Goal: Complete application form

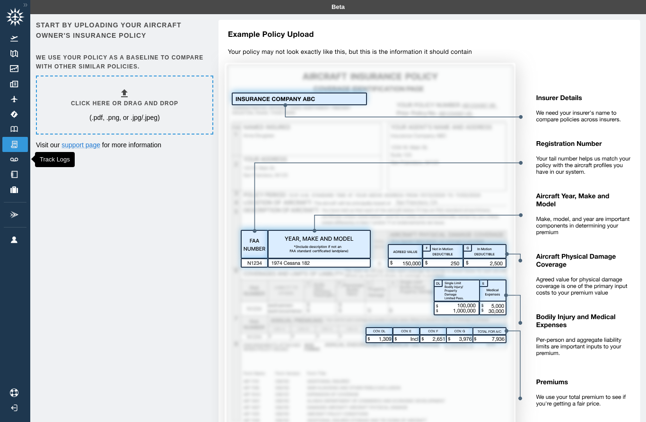
click at [11, 163] on link "Track Logs" at bounding box center [15, 159] width 26 height 15
click at [114, 103] on h6 "Click here or drag and drop" at bounding box center [124, 103] width 107 height 9
click at [98, 111] on div "Click here or drag and drop (.pdf, .png, or .jpg/.jpeg)" at bounding box center [124, 105] width 107 height 34
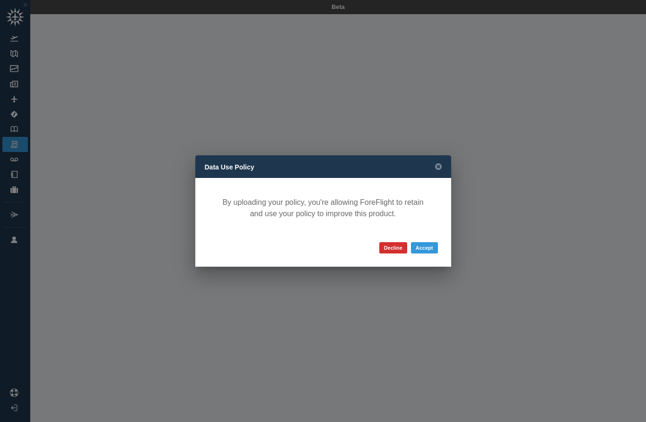
click at [431, 250] on button "Accept" at bounding box center [424, 247] width 27 height 11
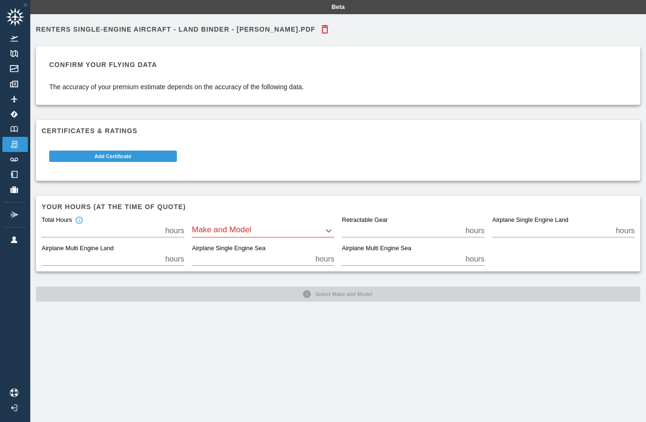
click at [153, 158] on button "Add Certificate" at bounding box center [113, 156] width 128 height 11
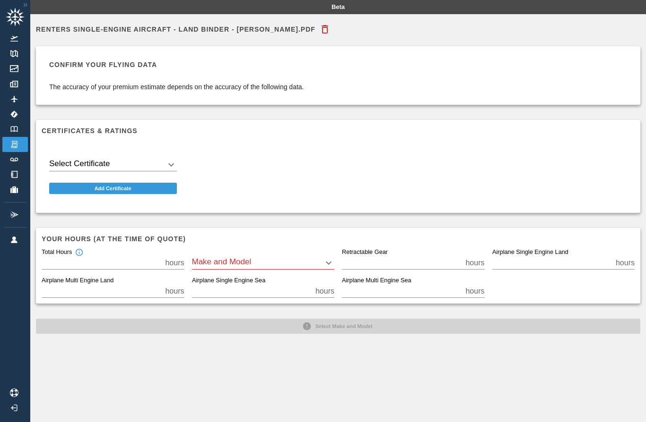
click at [170, 164] on body "Beta Renters Single-Engine Aircraft - Land Binder - Steven Cooper.pdf Confirm y…" at bounding box center [323, 211] width 646 height 422
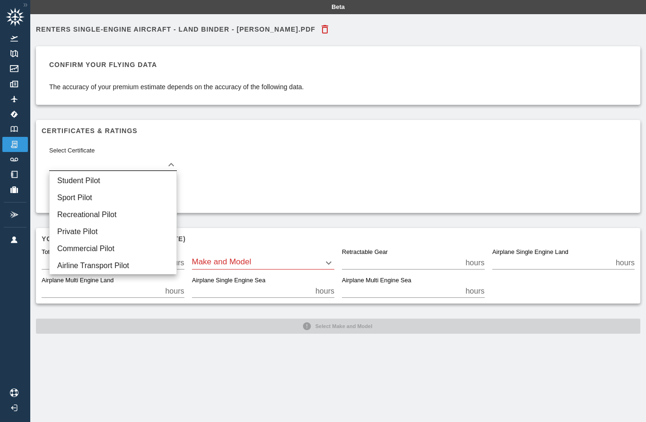
click at [146, 182] on li "Student Pilot" at bounding box center [113, 180] width 127 height 17
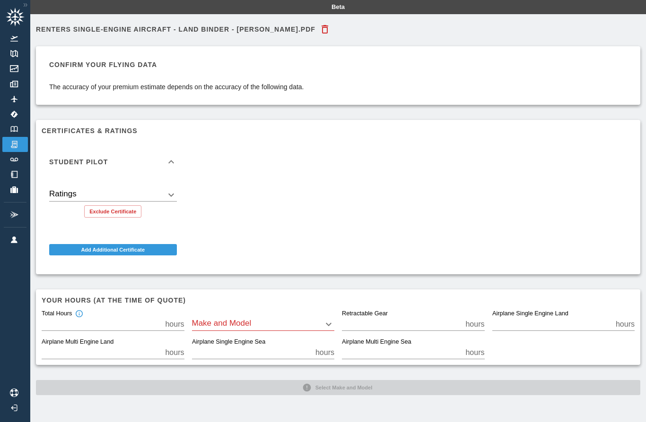
click at [175, 194] on body "Beta Renters Single-Engine Aircraft - Land Binder - Steven Cooper.pdf Confirm y…" at bounding box center [323, 211] width 646 height 422
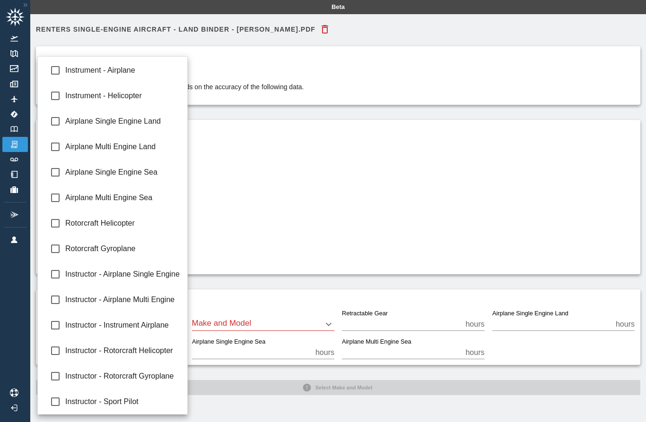
type input "**********"
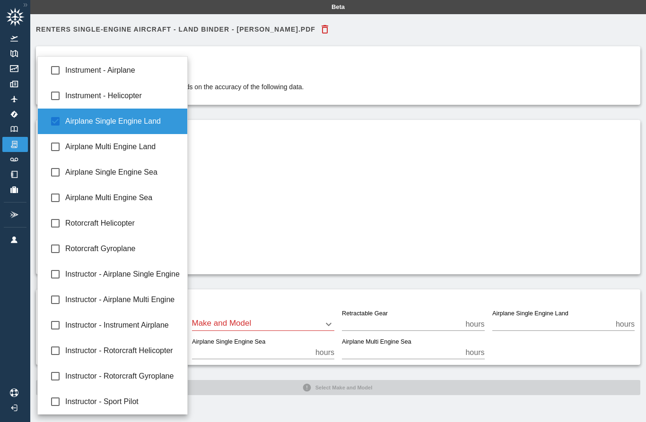
click at [330, 198] on div at bounding box center [323, 211] width 646 height 422
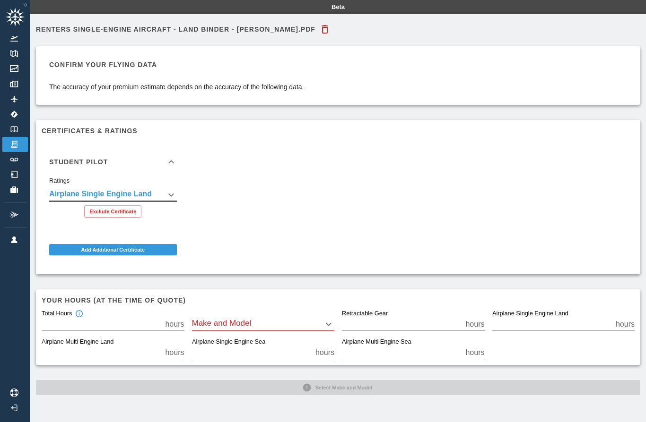
scroll to position [14, 0]
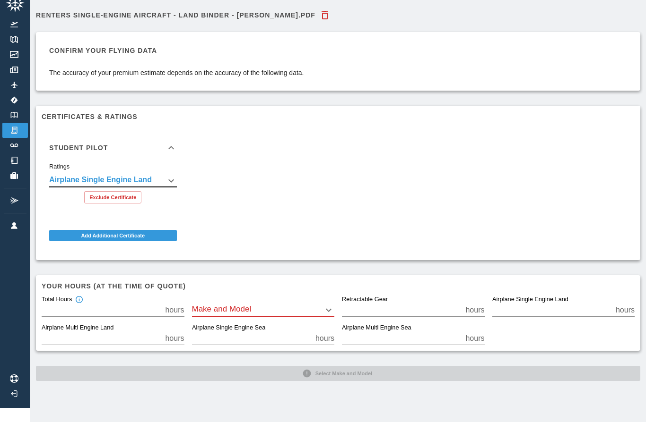
click at [322, 311] on body "**********" at bounding box center [323, 197] width 646 height 422
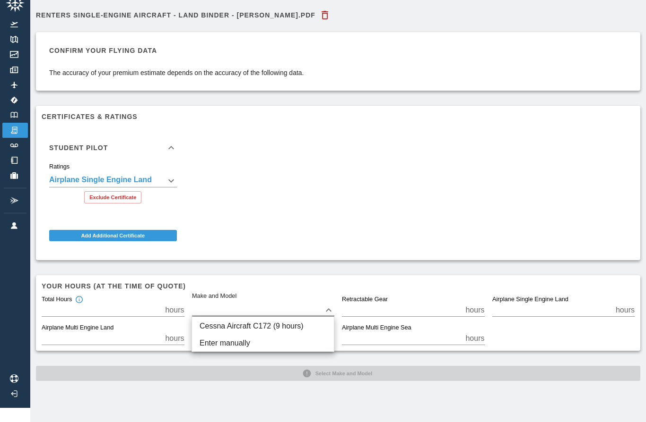
click at [278, 325] on li "Cessna Aircraft C172 (9 hours)" at bounding box center [263, 326] width 142 height 17
type input "****"
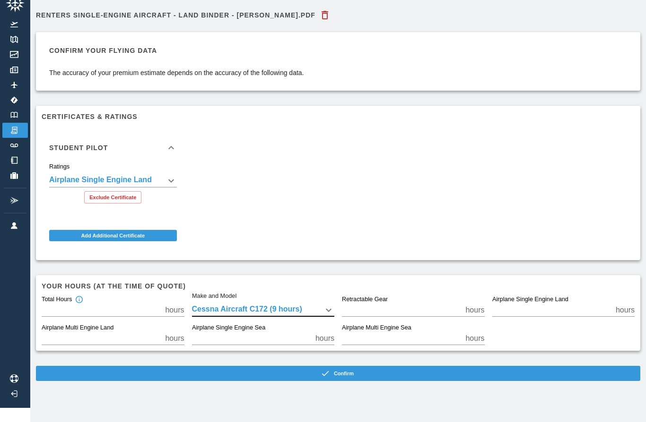
click at [356, 376] on button "Confirm" at bounding box center [338, 373] width 604 height 15
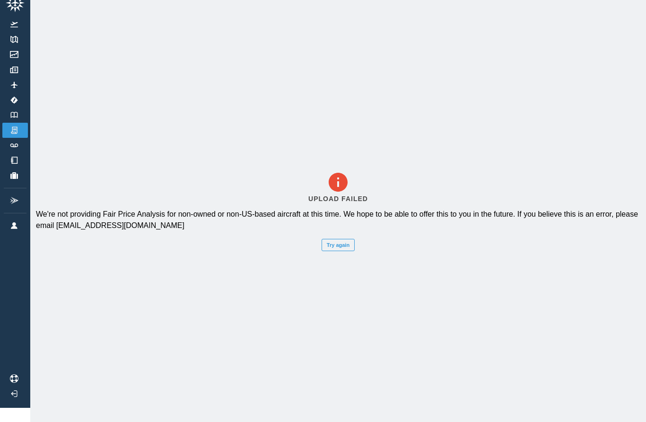
click at [346, 251] on button "Try again" at bounding box center [337, 245] width 33 height 12
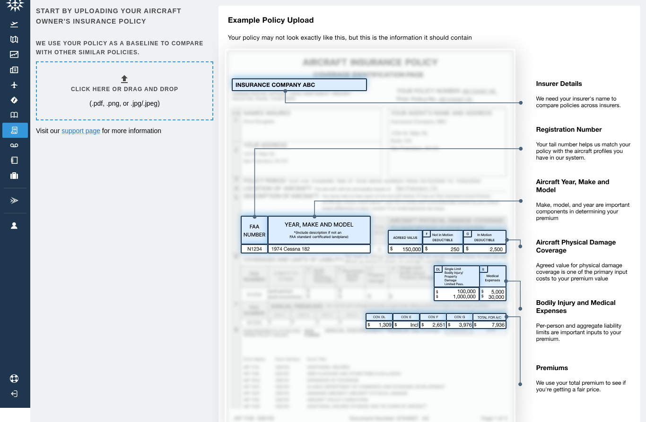
click at [95, 99] on p "(.pdf, .png, or .jpg/.jpeg)" at bounding box center [124, 103] width 70 height 9
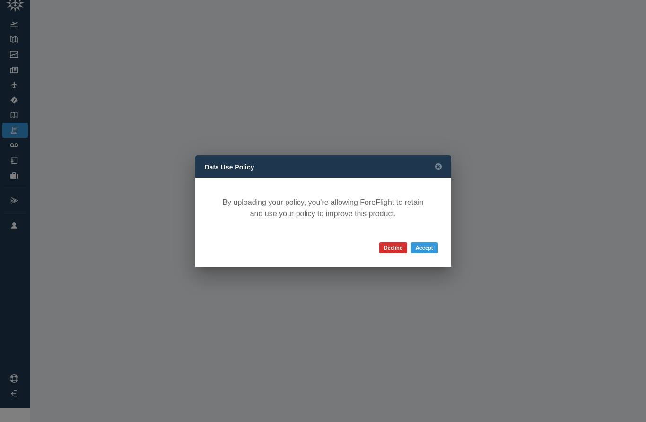
click at [427, 254] on button "Accept" at bounding box center [424, 247] width 27 height 11
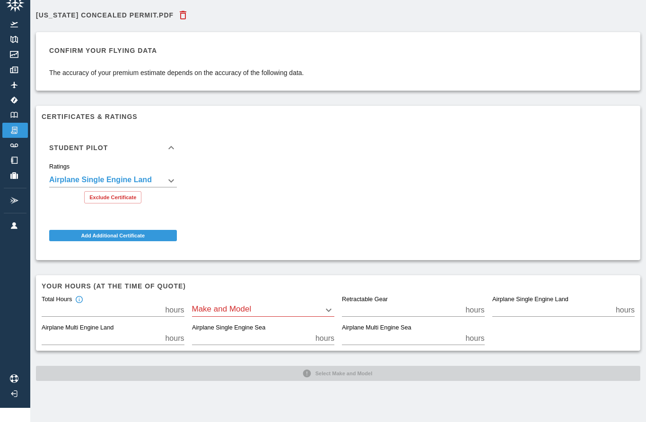
click at [127, 198] on button "Exclude Certificate" at bounding box center [112, 197] width 57 height 12
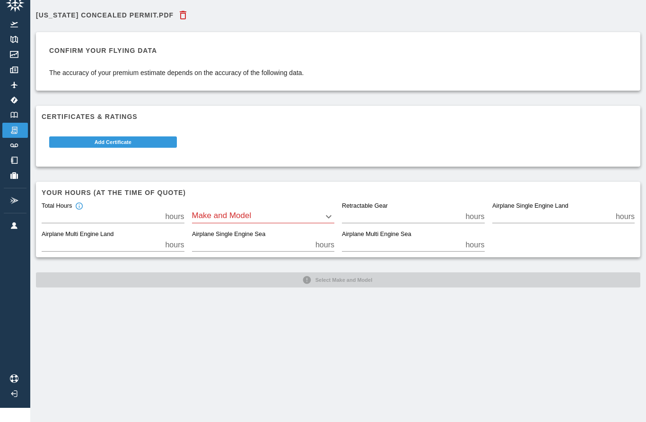
click at [158, 140] on button "Add Certificate" at bounding box center [113, 142] width 128 height 11
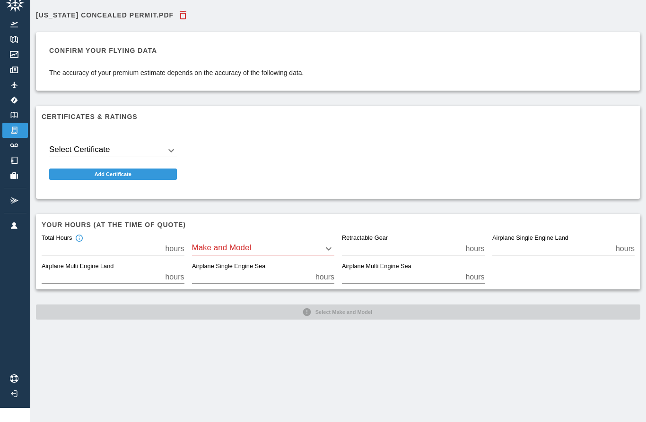
click at [174, 150] on body "Beta Virginia Concealed Permit.pdf Confirm your flying data The accuracy of you…" at bounding box center [323, 197] width 646 height 422
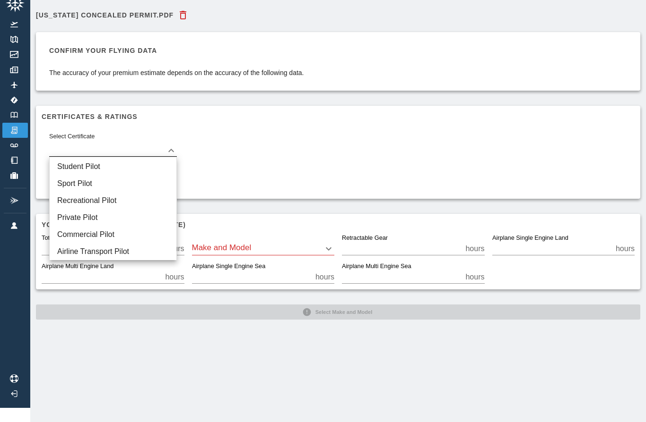
click at [144, 171] on li "Student Pilot" at bounding box center [113, 166] width 127 height 17
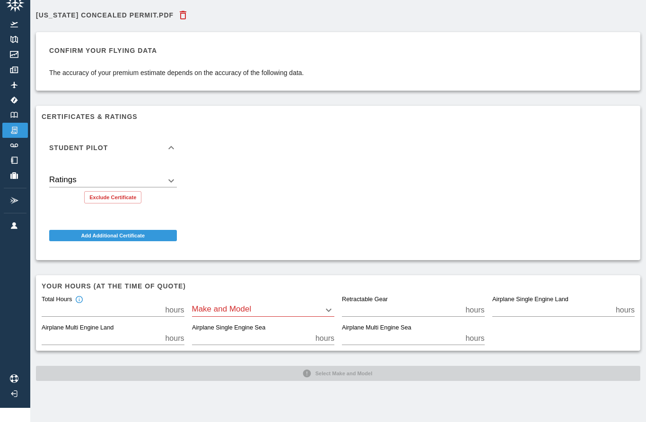
click at [176, 180] on body "Beta Virginia Concealed Permit.pdf Confirm your flying data The accuracy of you…" at bounding box center [323, 197] width 646 height 422
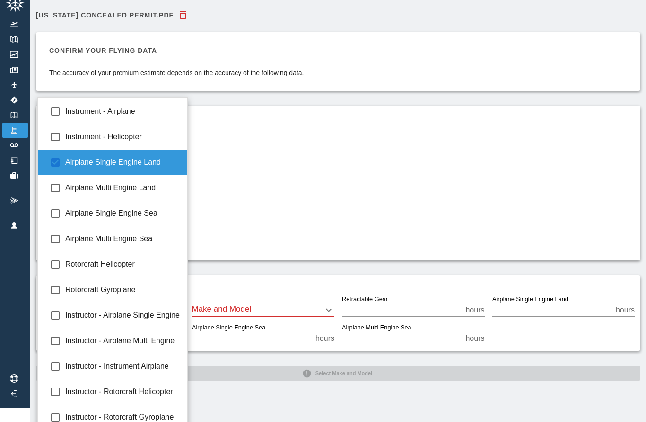
type input "**********"
click at [330, 163] on div at bounding box center [323, 211] width 646 height 422
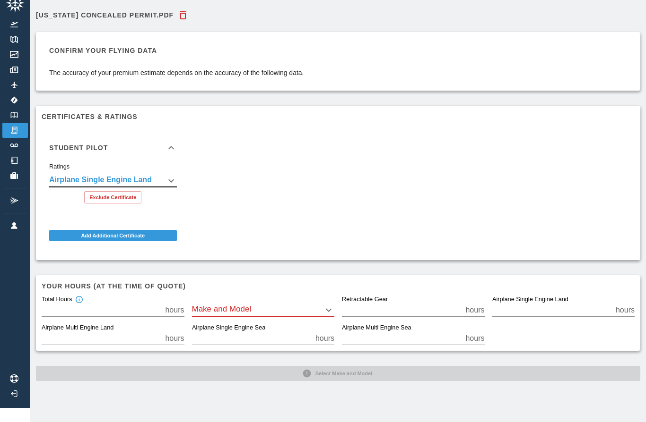
click at [146, 238] on button "Add Additional Certificate" at bounding box center [113, 235] width 128 height 11
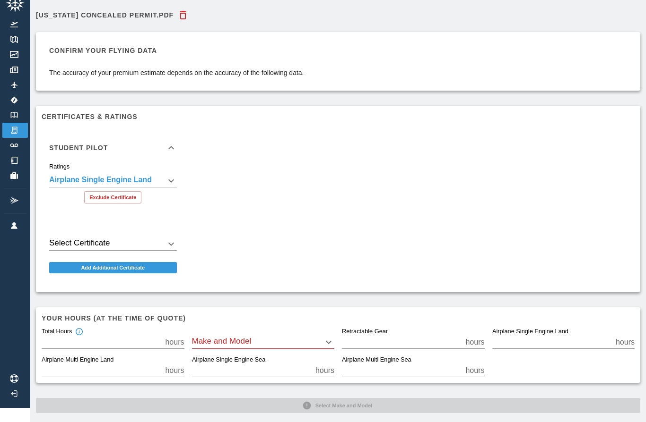
click at [121, 197] on button "Exclude Certificate" at bounding box center [112, 197] width 57 height 12
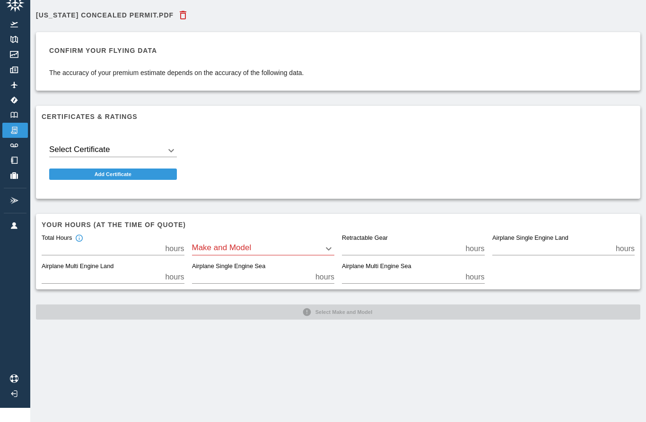
click at [176, 146] on body "Beta Virginia Concealed Permit.pdf Confirm your flying data The accuracy of you…" at bounding box center [323, 197] width 646 height 422
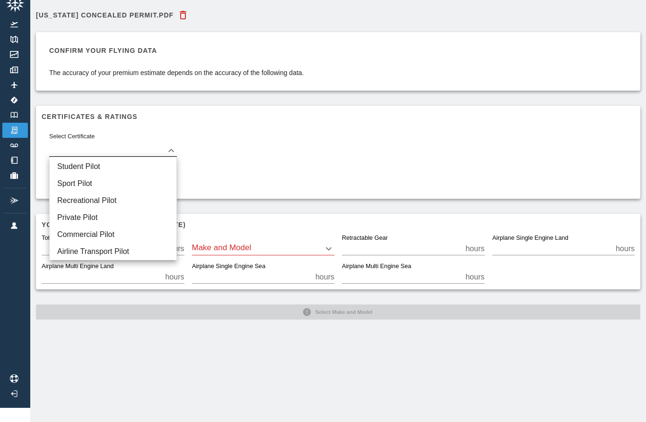
click at [143, 170] on li "Student Pilot" at bounding box center [113, 166] width 127 height 17
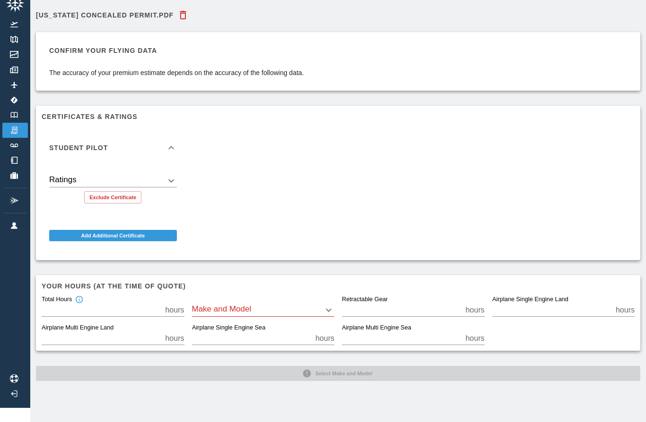
click at [280, 195] on div "Student Pilot Ratings ​ Exclude Certificate Add Additional Certificate" at bounding box center [334, 187] width 600 height 135
click at [174, 181] on body "Beta Virginia Concealed Permit.pdf Confirm your flying data The accuracy of you…" at bounding box center [323, 197] width 646 height 422
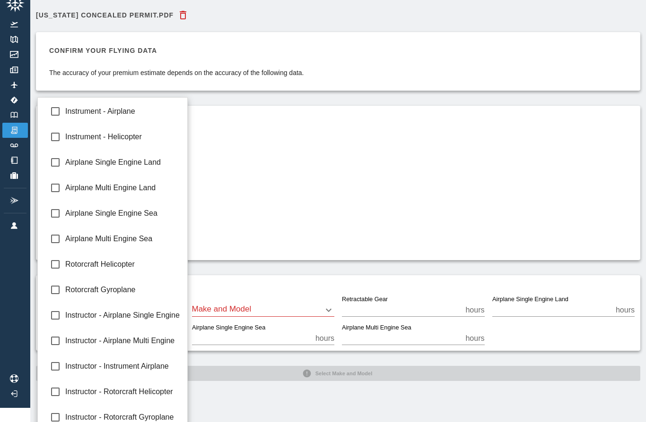
click at [151, 172] on li "Airplane Single Engine Land" at bounding box center [112, 163] width 149 height 26
type input "**********"
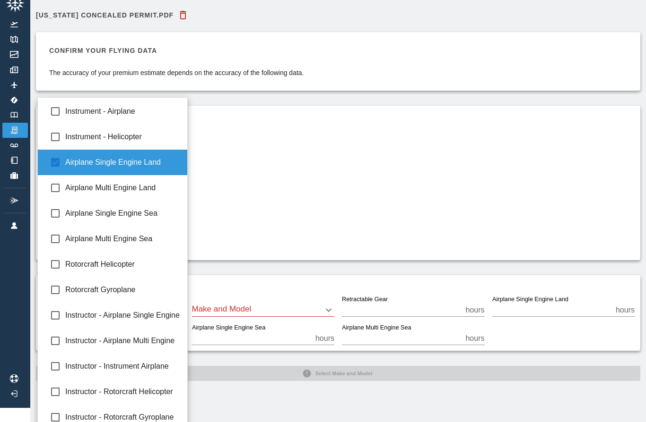
click at [290, 183] on div at bounding box center [323, 211] width 646 height 422
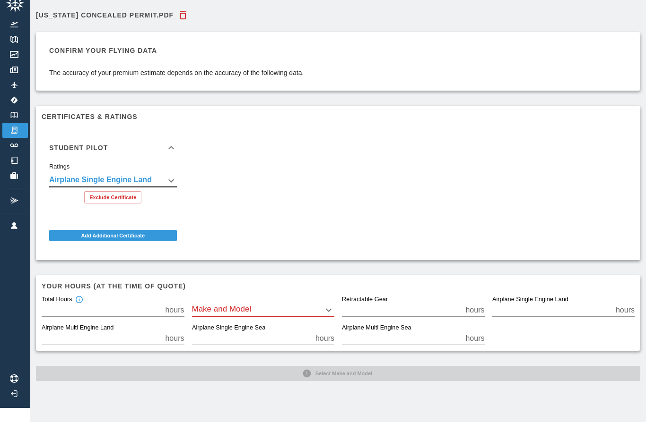
click at [306, 188] on div "**********" at bounding box center [334, 187] width 600 height 135
click at [327, 309] on body "**********" at bounding box center [323, 197] width 646 height 422
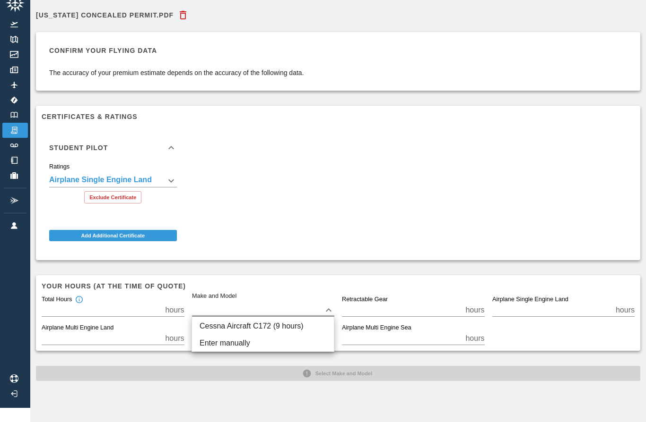
click at [247, 346] on li "Enter manually" at bounding box center [263, 343] width 142 height 17
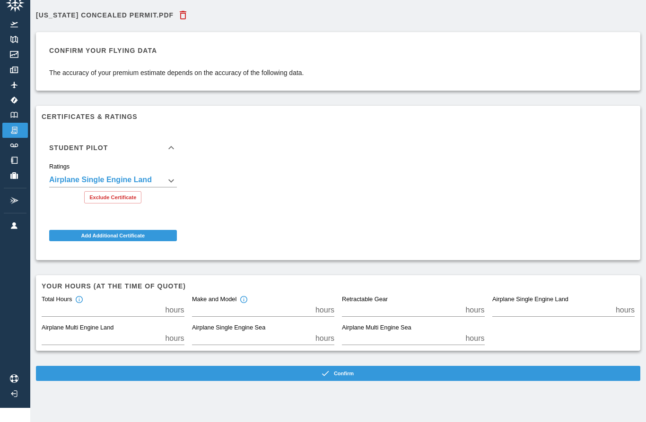
click at [283, 308] on input "*" at bounding box center [252, 310] width 120 height 13
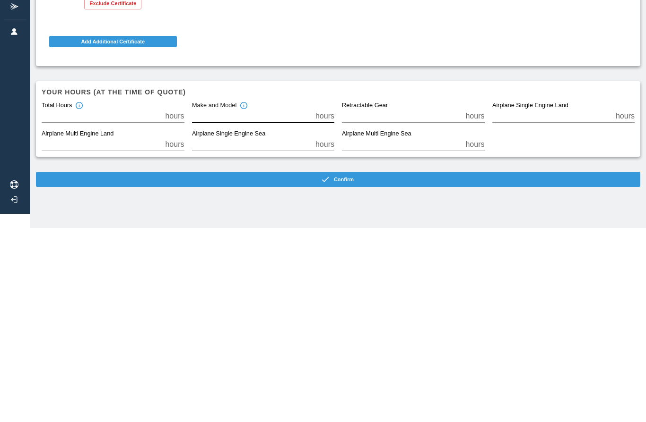
click at [356, 366] on button "Confirm" at bounding box center [338, 373] width 604 height 15
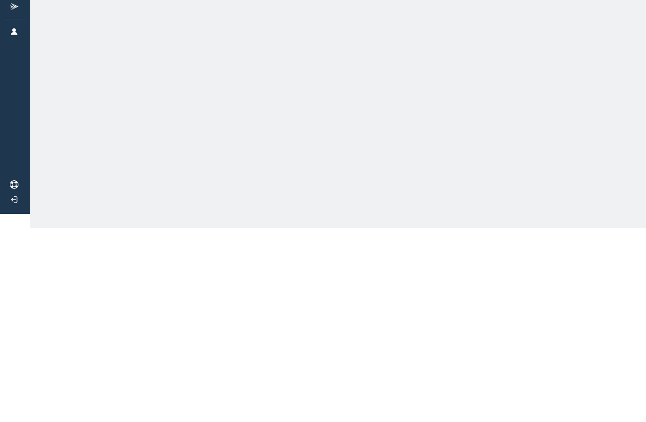
scroll to position [14, 0]
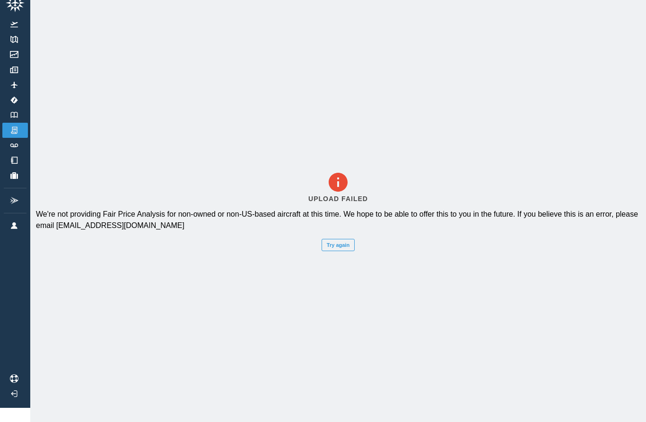
click at [344, 251] on button "Try again" at bounding box center [337, 245] width 33 height 12
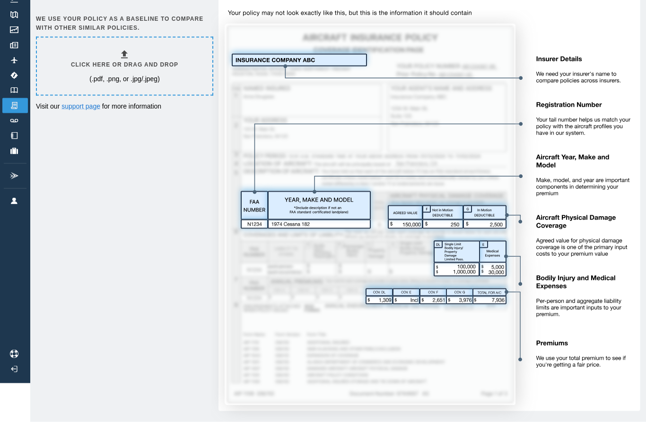
scroll to position [39, 0]
click at [129, 76] on p "(.pdf, .png, or .jpg/.jpeg)" at bounding box center [124, 78] width 70 height 9
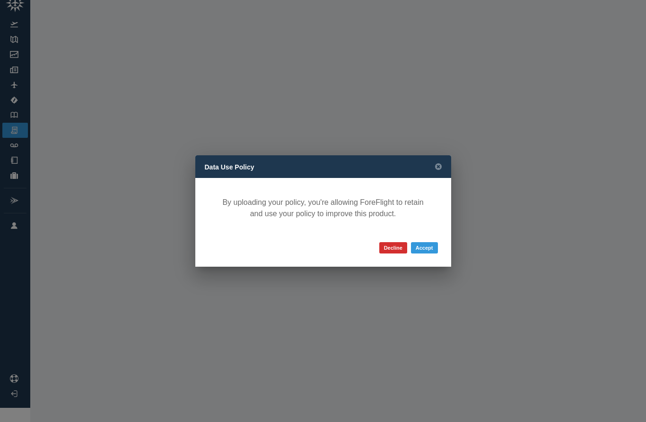
click at [427, 253] on button "Accept" at bounding box center [424, 247] width 27 height 11
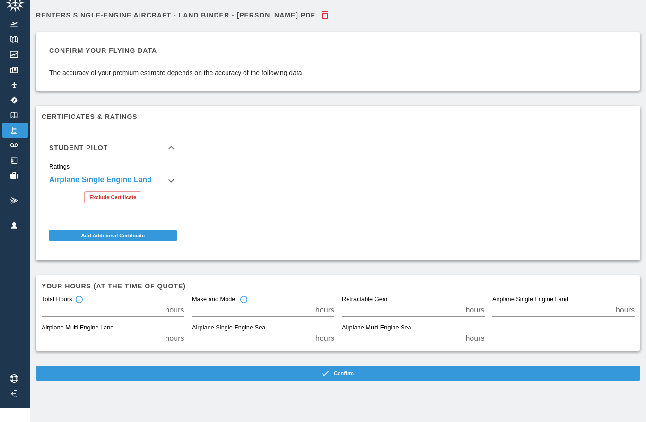
scroll to position [0, 0]
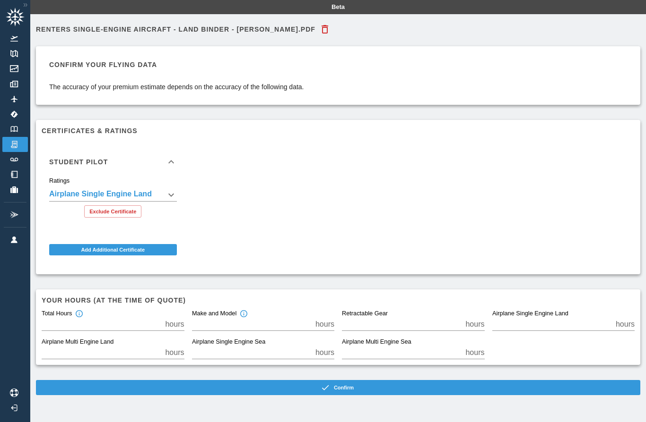
click at [348, 384] on button "Confirm" at bounding box center [338, 387] width 604 height 15
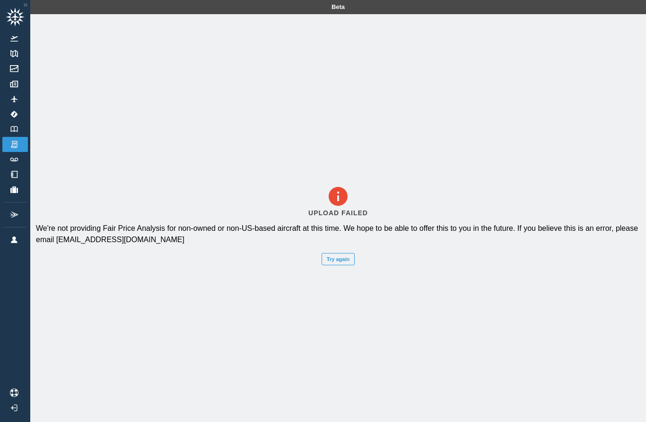
click at [343, 266] on button "Try again" at bounding box center [337, 259] width 33 height 12
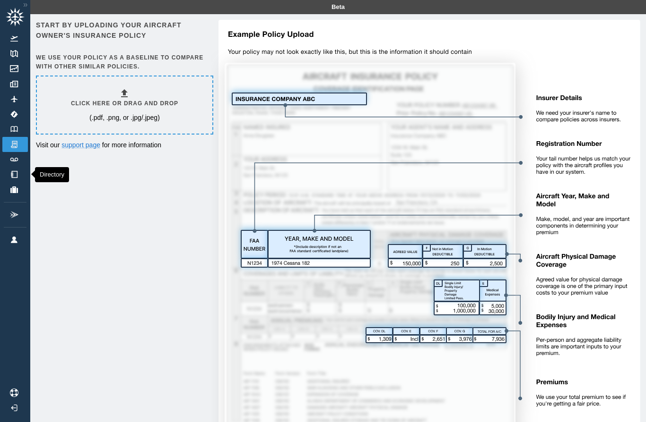
click at [13, 175] on img at bounding box center [14, 174] width 10 height 7
